Goal: Information Seeking & Learning: Learn about a topic

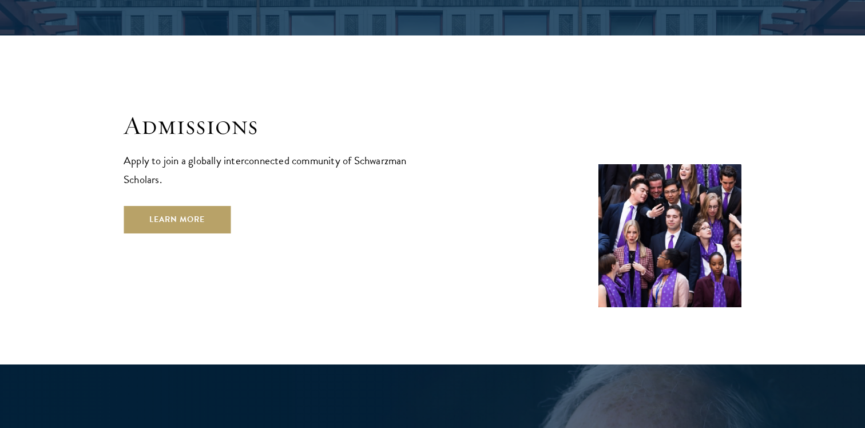
scroll to position [1963, 0]
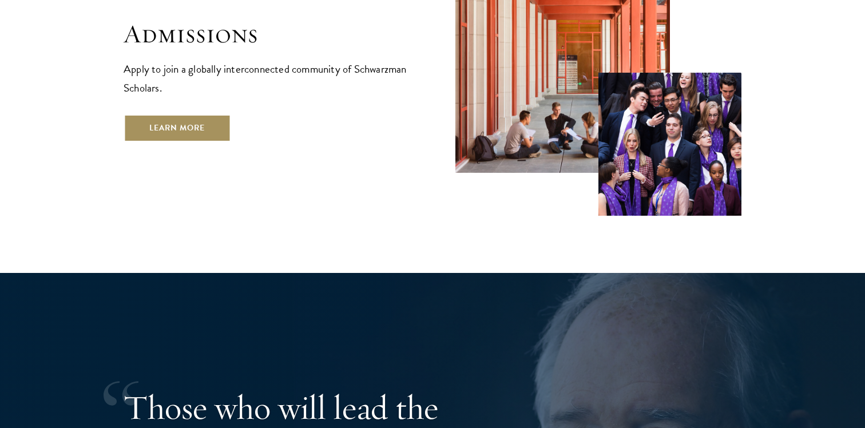
click at [197, 114] on link "Learn More" at bounding box center [177, 127] width 107 height 27
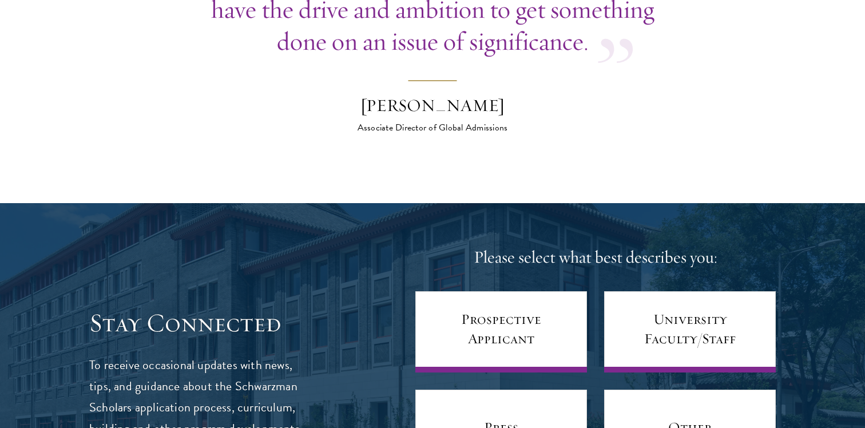
scroll to position [4493, 0]
